Goal: Navigation & Orientation: Find specific page/section

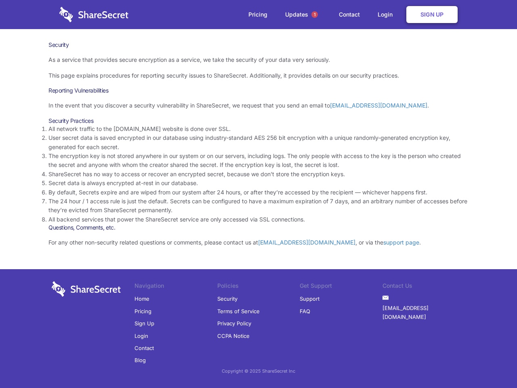
click at [259, 194] on li "By default, Secrets expire and are wiped from our system after 24 hours, or aft…" at bounding box center [258, 192] width 420 height 9
click at [315, 15] on span "1" at bounding box center [315, 14] width 6 height 6
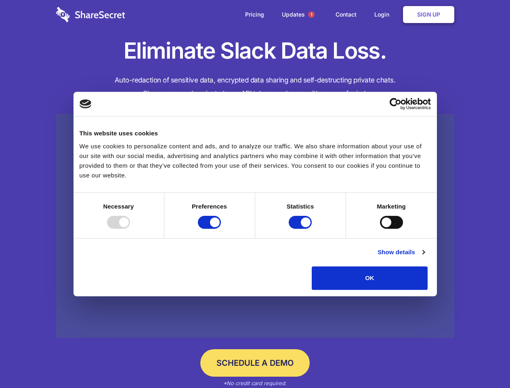
click at [130, 229] on div at bounding box center [118, 222] width 23 height 13
click at [221, 229] on input "Preferences" at bounding box center [209, 222] width 23 height 13
checkbox input "false"
click at [301, 229] on input "Statistics" at bounding box center [300, 222] width 23 height 13
checkbox input "false"
